Goal: Task Accomplishment & Management: Use online tool/utility

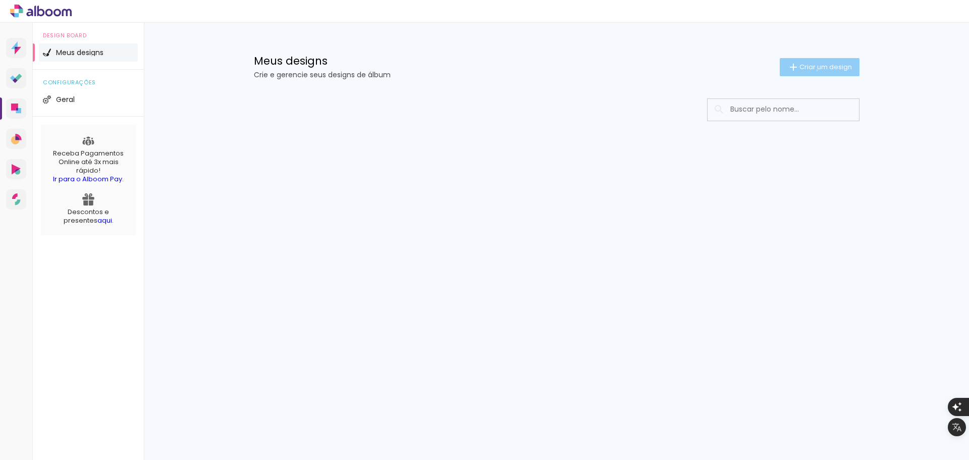
click at [815, 70] on span "Criar um design" at bounding box center [826, 67] width 52 height 7
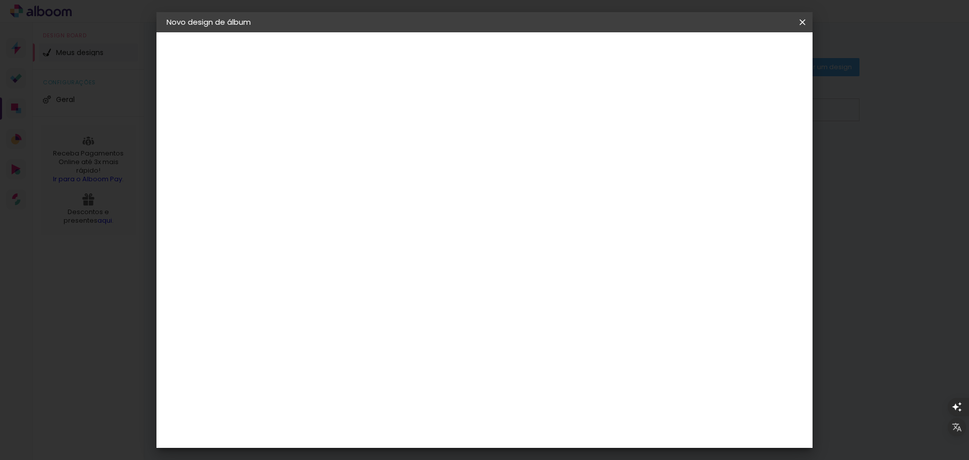
click at [332, 133] on input at bounding box center [332, 136] width 0 height 16
type input "livia"
type paper-input "livia"
click at [0, 0] on slot "Avançar" at bounding box center [0, 0] width 0 height 0
click at [408, 193] on input at bounding box center [357, 192] width 102 height 13
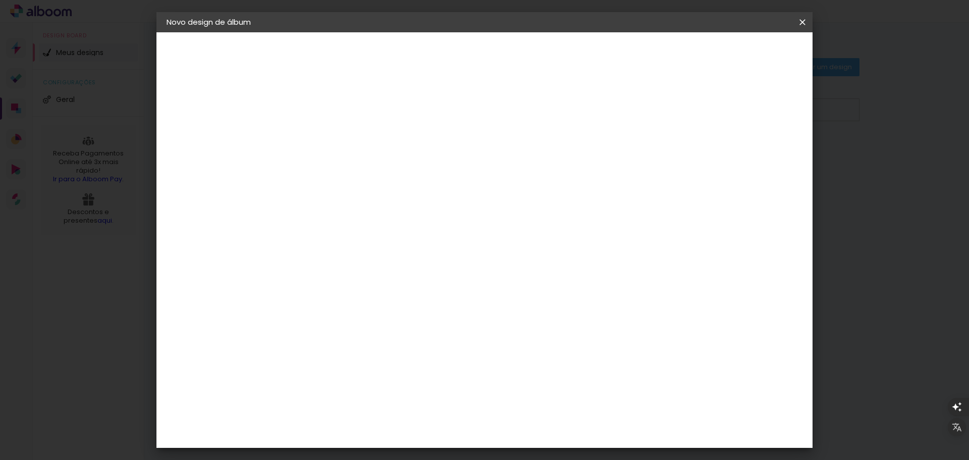
scroll to position [620, 0]
click at [412, 251] on paper-item "Digipix Pro" at bounding box center [357, 264] width 109 height 26
click at [520, 60] on paper-button "Avançar" at bounding box center [495, 53] width 49 height 17
click at [371, 168] on input "text" at bounding box center [351, 176] width 39 height 16
click at [0, 0] on slot "180° Photo HD Prime" at bounding box center [0, 0] width 0 height 0
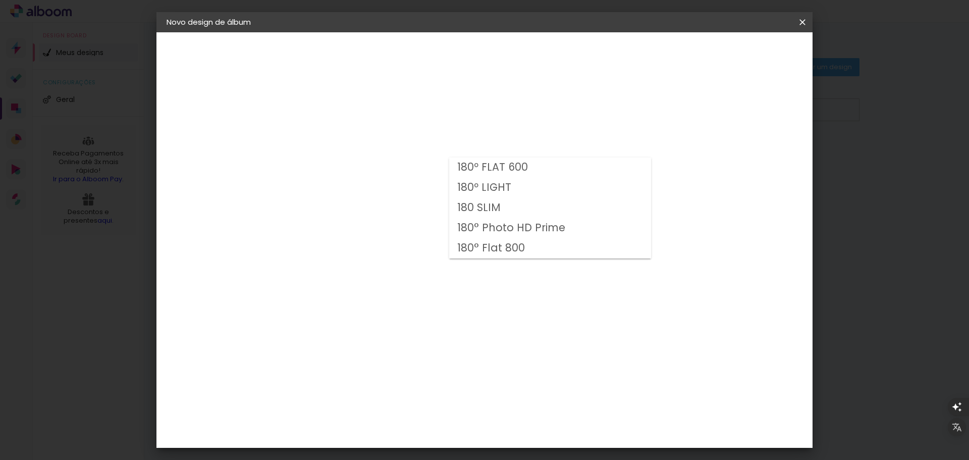
type input "180° Photo HD Prime"
click at [437, 242] on span "21 × 30 cm" at bounding box center [418, 244] width 37 height 21
click at [496, 55] on paper-button "Avançar" at bounding box center [471, 53] width 49 height 17
click at [0, 0] on iron-icon at bounding box center [0, 0] width 0 height 0
